Goal: Task Accomplishment & Management: Use online tool/utility

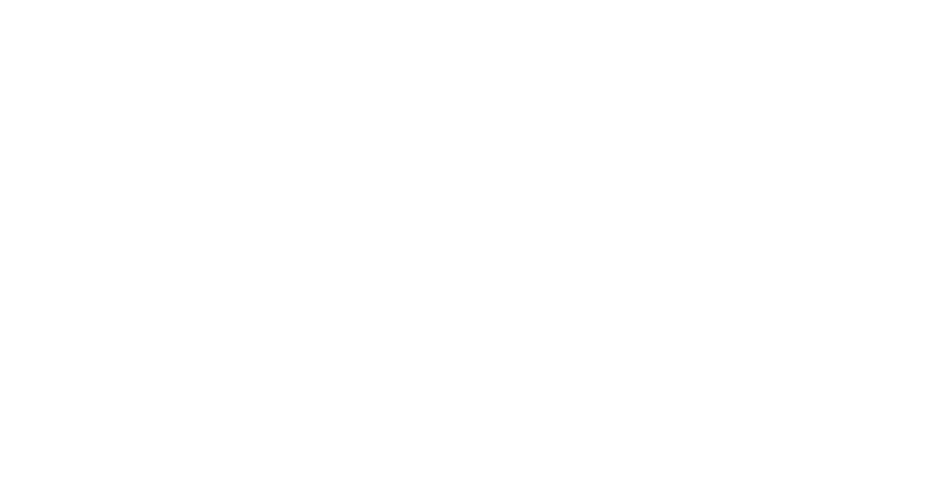
scroll to position [484, 0]
click at [613, 415] on icon "button" at bounding box center [609, 420] width 7 height 10
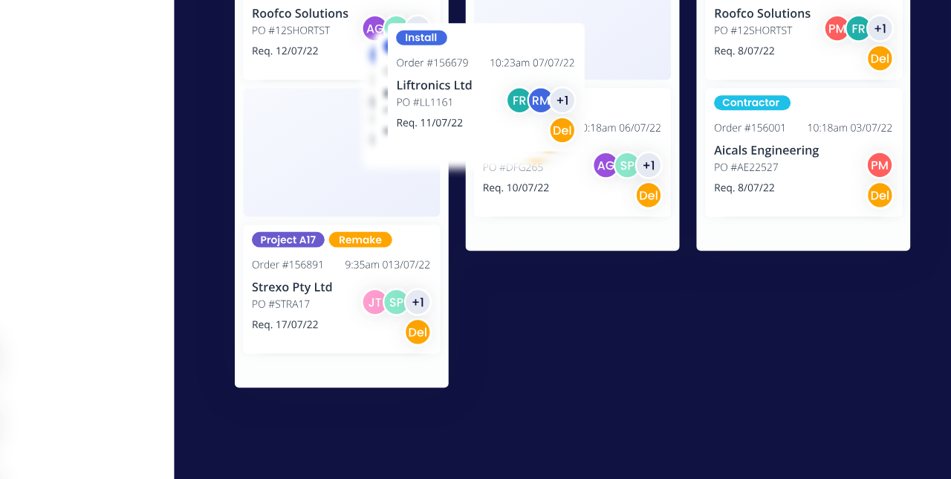
scroll to position [42, 0]
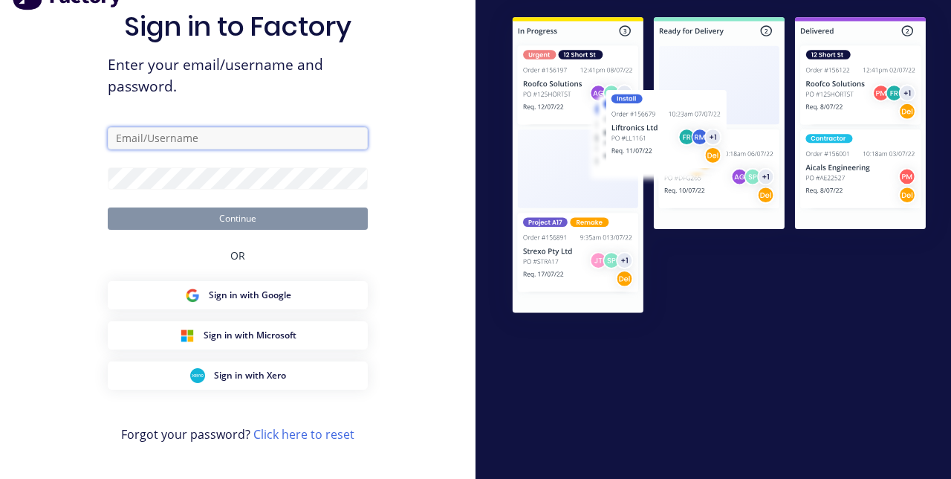
click at [338, 138] on input "text" at bounding box center [238, 138] width 260 height 22
click at [308, 144] on input "text" at bounding box center [238, 138] width 260 height 22
type input "[EMAIL_ADDRESS][DOMAIN_NAME]"
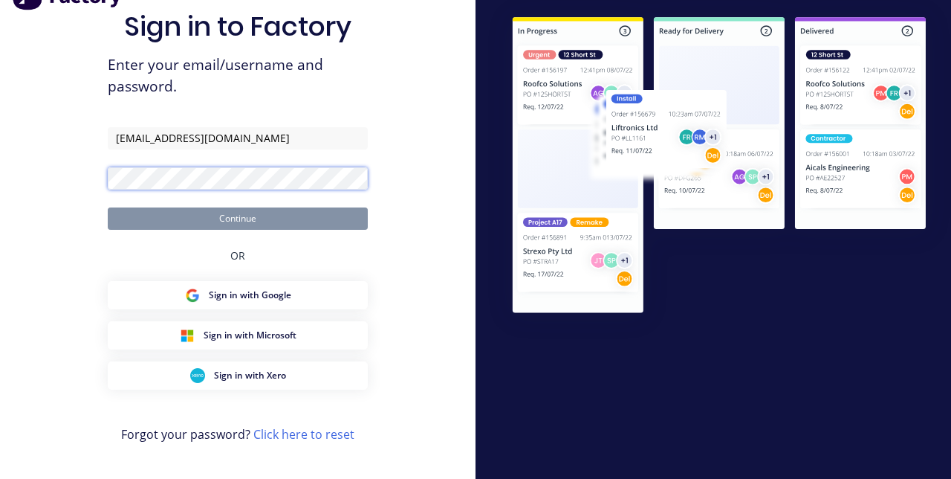
click at [108, 207] on button "Continue" at bounding box center [238, 218] width 260 height 22
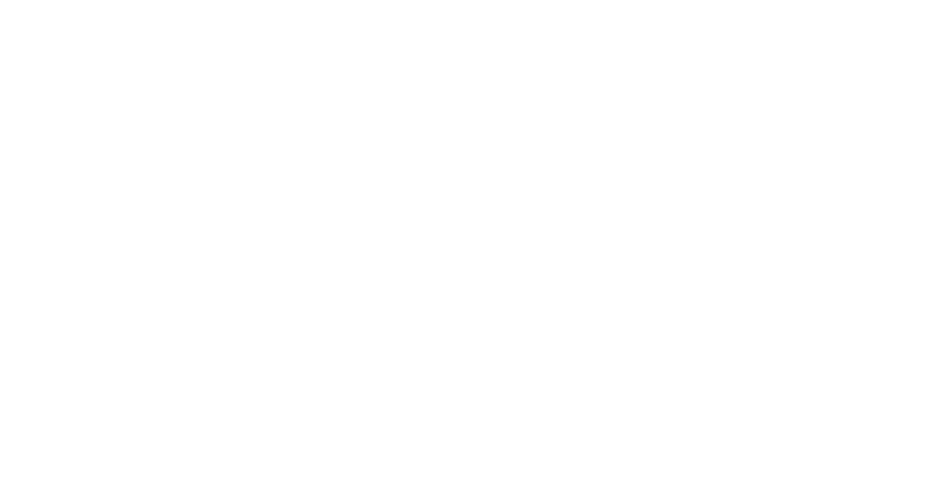
scroll to position [381, 0]
click at [138, 205] on div "Tracking" at bounding box center [117, 204] width 41 height 13
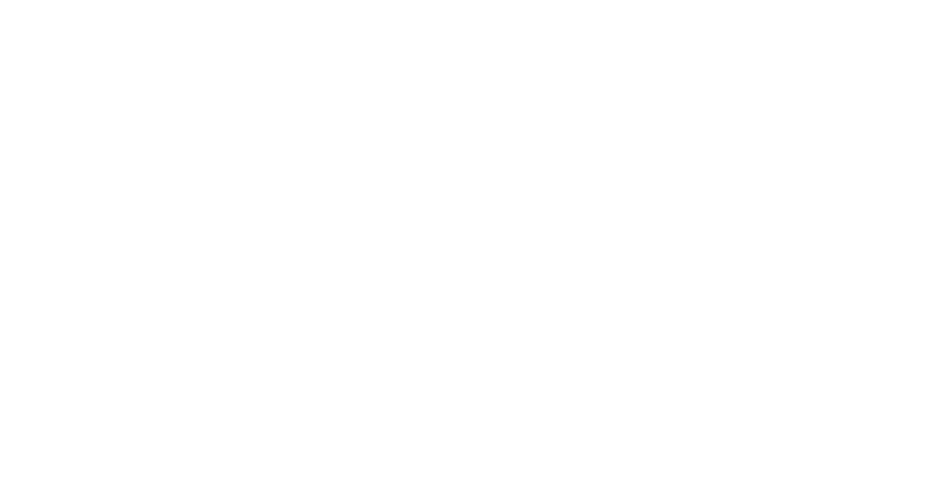
click at [470, 238] on button "Clock On" at bounding box center [429, 236] width 82 height 24
click at [626, 421] on icon "button" at bounding box center [621, 419] width 7 height 7
click at [470, 231] on button "Clock Off" at bounding box center [429, 236] width 82 height 24
click at [613, 418] on icon "button" at bounding box center [609, 420] width 7 height 8
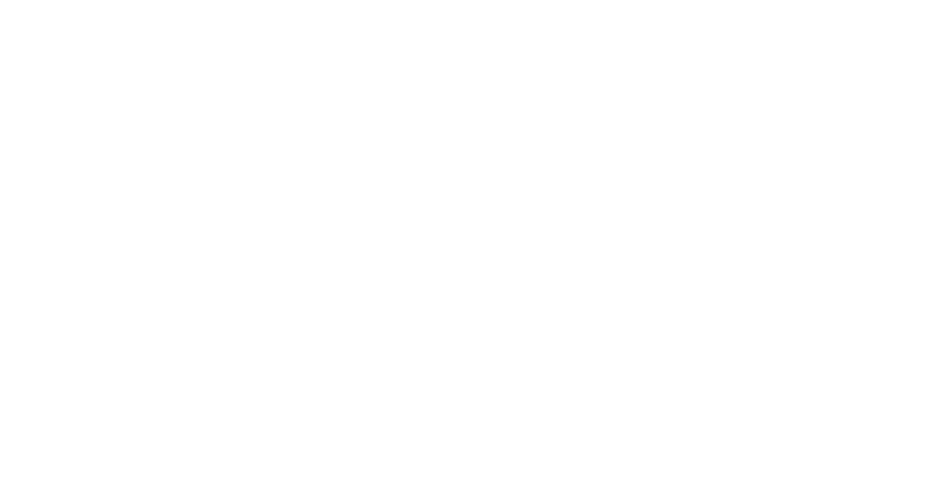
scroll to position [102, 0]
click at [470, 238] on button "Clock On" at bounding box center [429, 236] width 82 height 24
click at [155, 123] on div "Collaborate" at bounding box center [126, 129] width 59 height 13
click at [197, 195] on button "Tracking" at bounding box center [126, 204] width 141 height 37
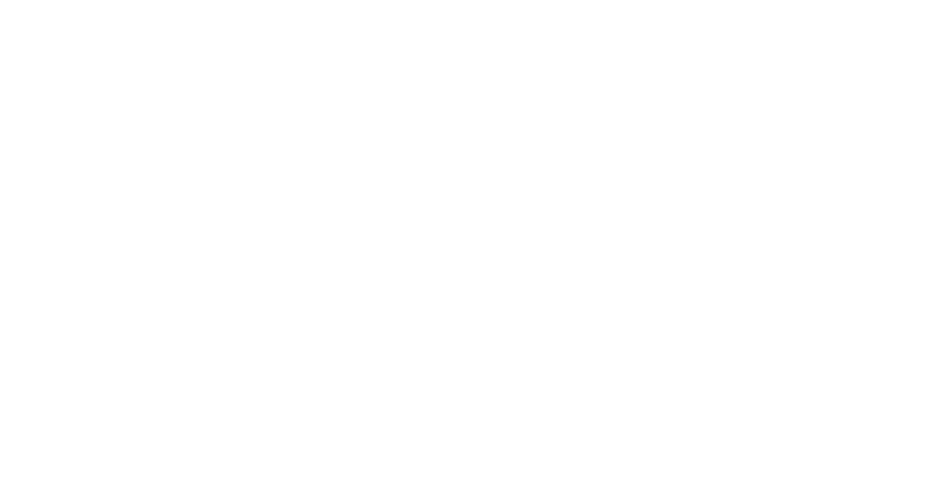
click at [632, 424] on button "button" at bounding box center [622, 419] width 19 height 19
click at [470, 237] on button "Clock Off" at bounding box center [429, 236] width 82 height 24
click at [270, 426] on span at bounding box center [262, 423] width 15 height 15
click at [795, 87] on button "Close" at bounding box center [768, 83] width 54 height 24
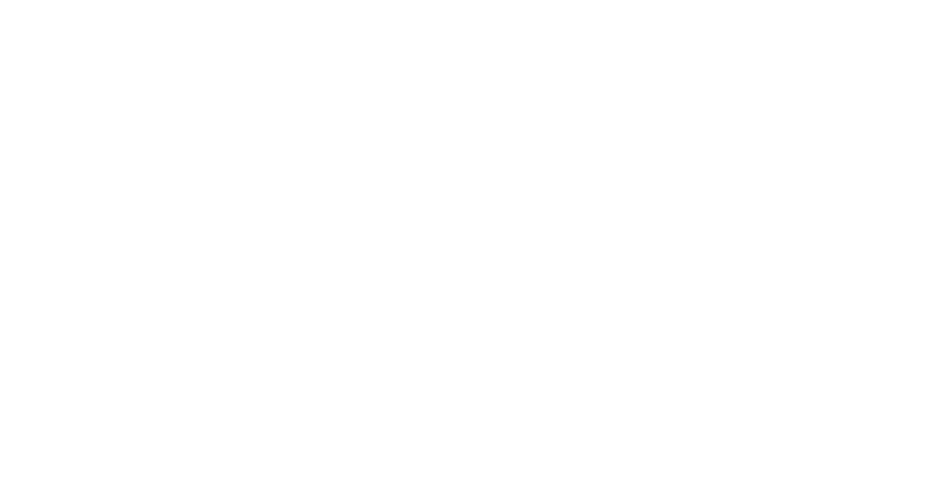
scroll to position [113, 0]
click at [197, 213] on button "Tracking" at bounding box center [126, 204] width 141 height 37
click at [618, 416] on button "button" at bounding box center [608, 419] width 19 height 19
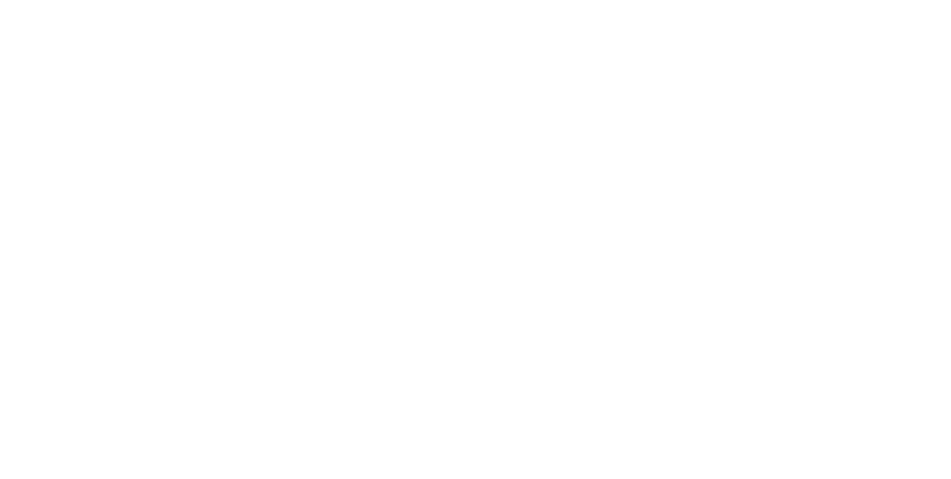
click at [470, 236] on button "Clock On" at bounding box center [429, 236] width 82 height 24
click at [632, 425] on button "button" at bounding box center [622, 419] width 19 height 19
click at [470, 237] on button "Clock Off" at bounding box center [429, 236] width 82 height 24
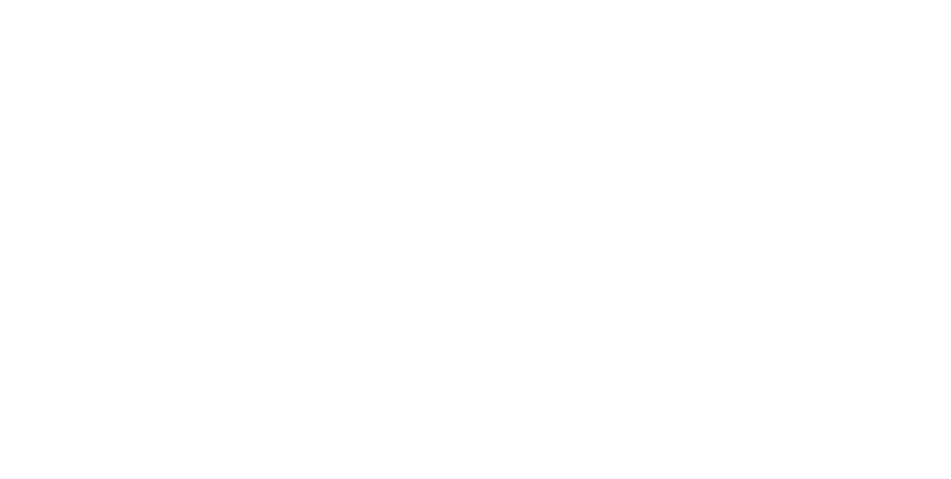
click at [795, 77] on button "Close" at bounding box center [768, 83] width 54 height 24
click at [138, 201] on div "Tracking" at bounding box center [117, 204] width 41 height 13
click at [618, 425] on button "button" at bounding box center [608, 419] width 19 height 19
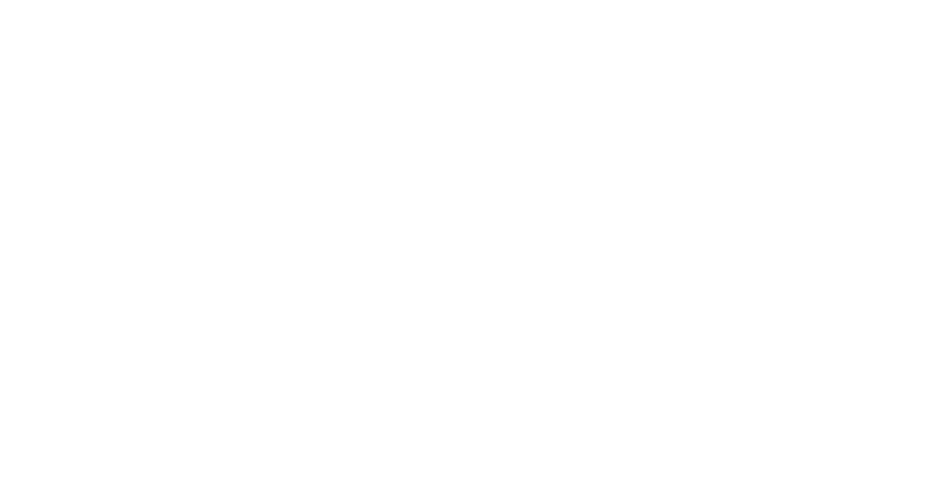
scroll to position [88, 0]
click at [470, 246] on button "Clock On" at bounding box center [429, 236] width 82 height 24
